Goal: Check status: Check status

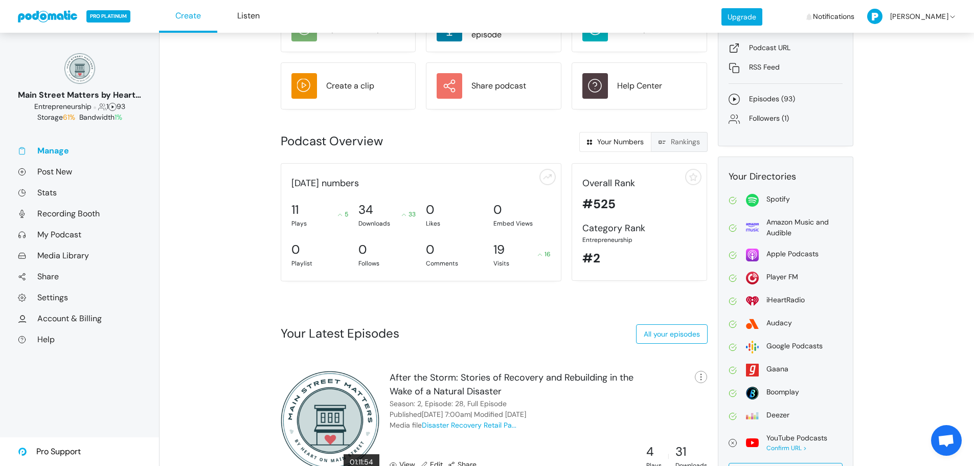
scroll to position [64, 0]
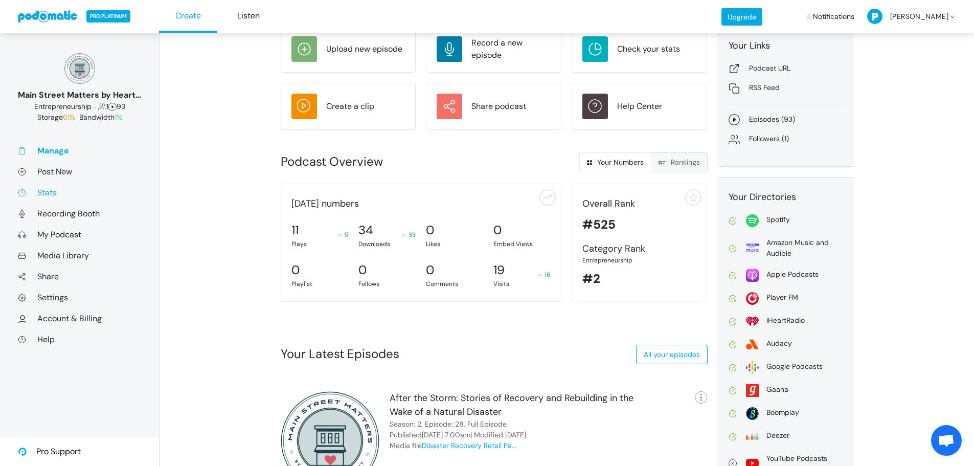
click at [52, 195] on link "Stats" at bounding box center [79, 192] width 123 height 11
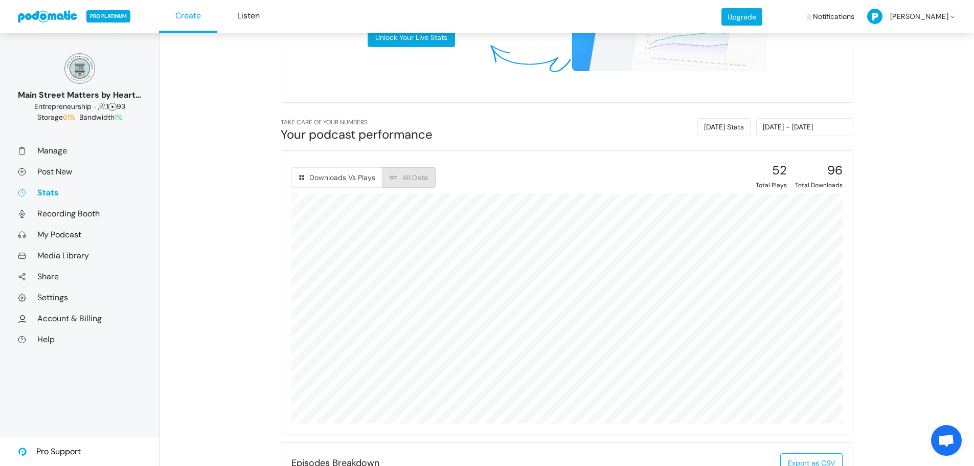
scroll to position [319, 0]
click at [782, 126] on input "[DATE] - [DATE]" at bounding box center [804, 128] width 97 height 18
click at [800, 225] on li "Custom Range" at bounding box center [817, 228] width 72 height 16
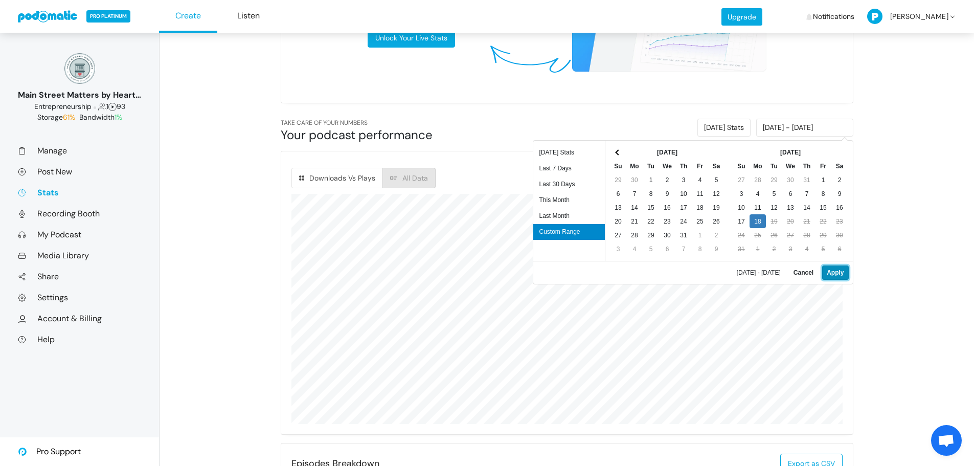
click at [834, 272] on button "Apply" at bounding box center [835, 272] width 26 height 14
type input "[DATE] - [DATE]"
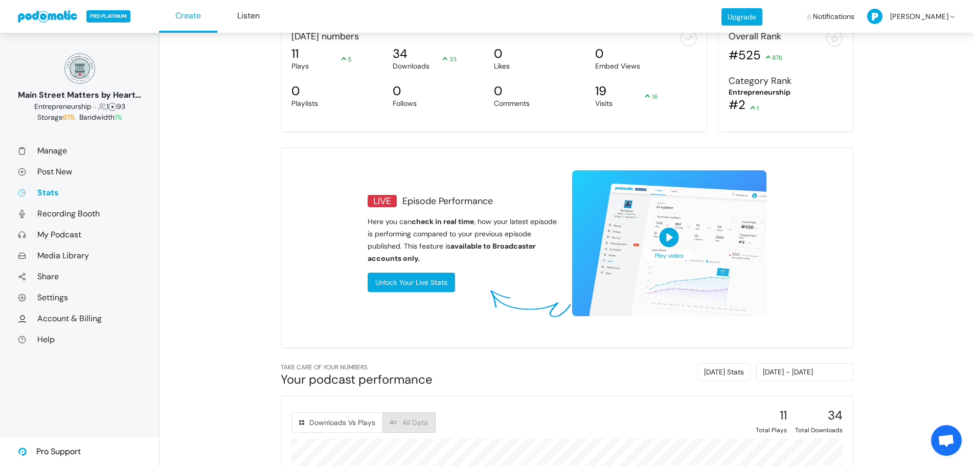
scroll to position [0, 0]
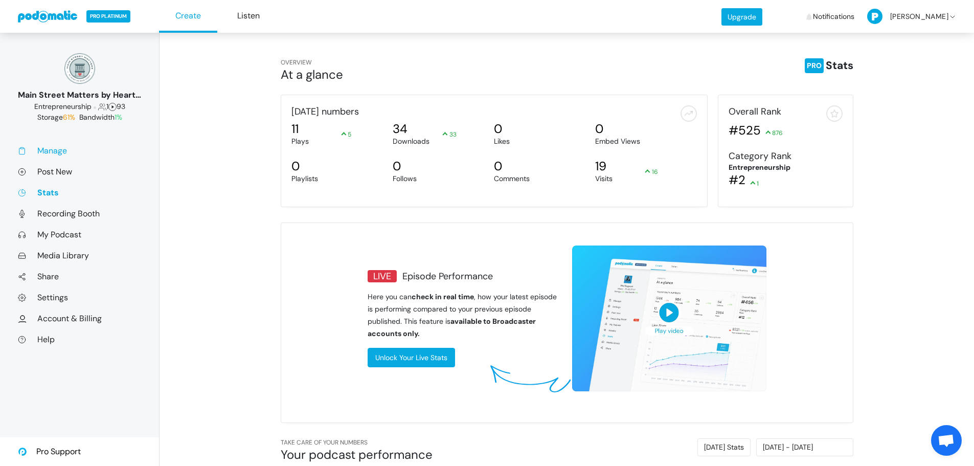
click at [68, 153] on link "Manage" at bounding box center [79, 150] width 123 height 11
